Goal: Entertainment & Leisure: Consume media (video, audio)

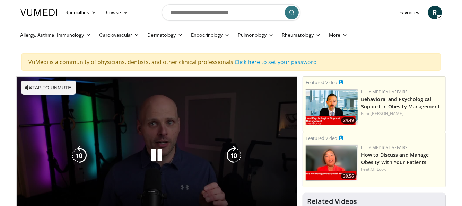
click at [53, 86] on button "Tap to unmute" at bounding box center [48, 88] width 55 height 14
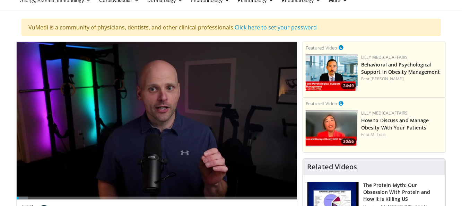
scroll to position [69, 0]
